Goal: Navigation & Orientation: Find specific page/section

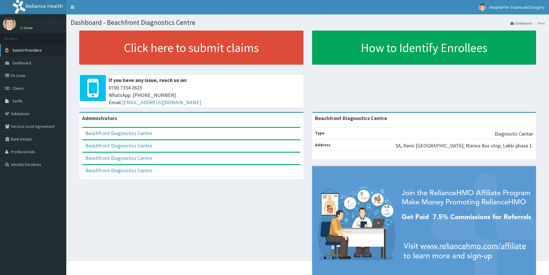
click at [15, 52] on span "Switch Providers" at bounding box center [26, 50] width 29 height 5
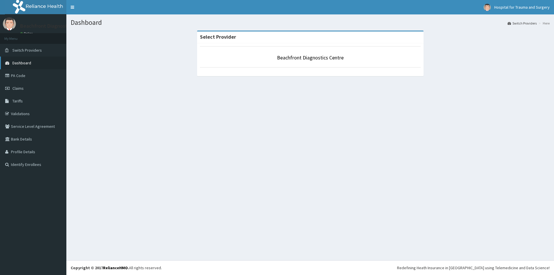
click at [17, 60] on link "Dashboard" at bounding box center [33, 63] width 66 height 13
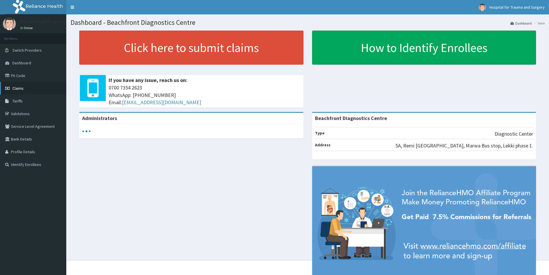
click at [14, 89] on span "Claims" at bounding box center [17, 88] width 11 height 5
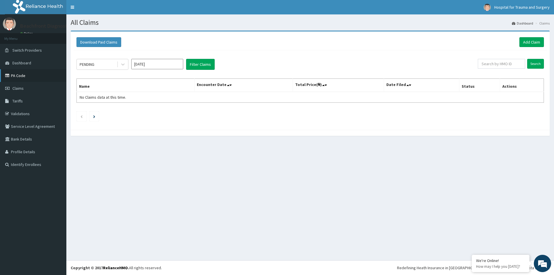
click at [14, 77] on link "PA Code" at bounding box center [33, 75] width 66 height 13
